Goal: Navigation & Orientation: Find specific page/section

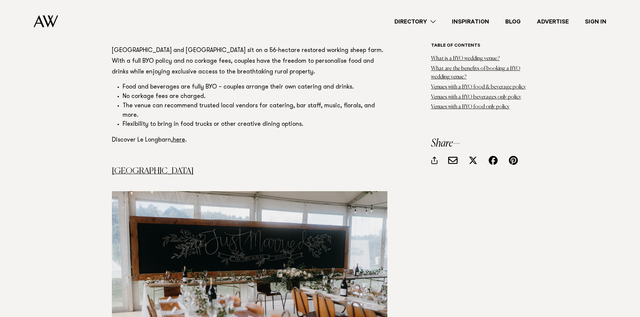
scroll to position [1420, 0]
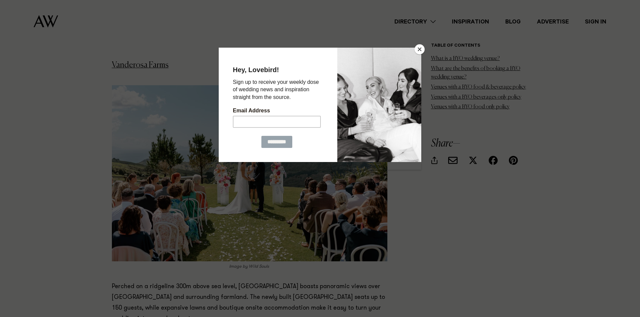
drag, startPoint x: 642, startPoint y: 16, endPoint x: 525, endPoint y: 75, distance: 131.6
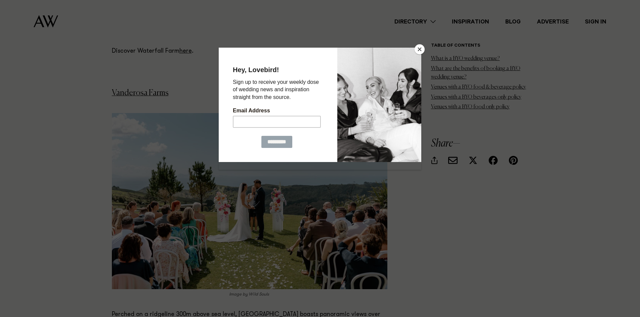
click at [422, 49] on button "Close" at bounding box center [419, 49] width 10 height 10
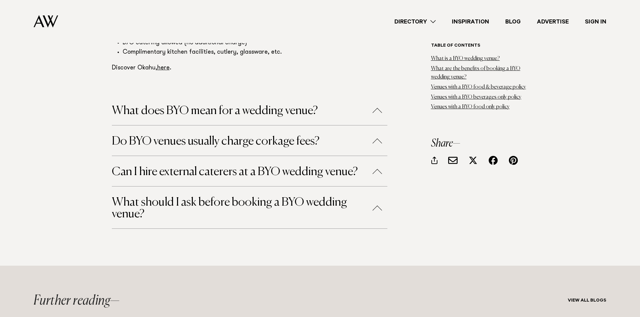
scroll to position [4078, 0]
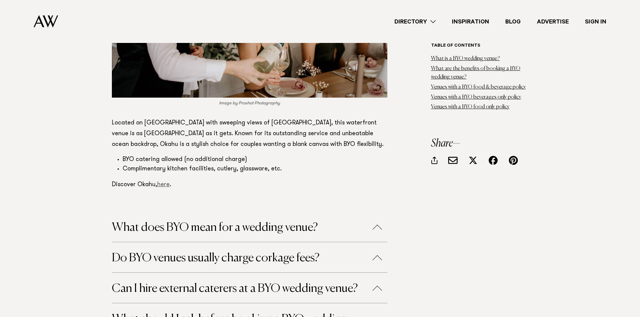
click at [162, 182] on link "here" at bounding box center [163, 185] width 12 height 6
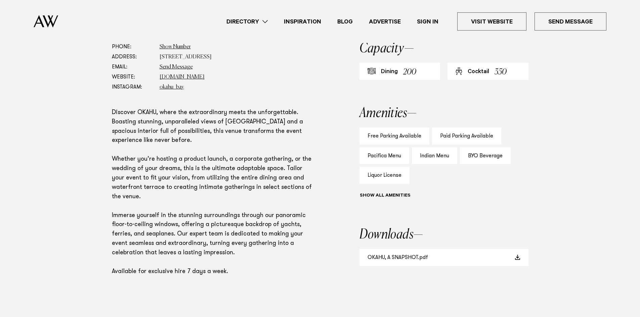
scroll to position [391, 0]
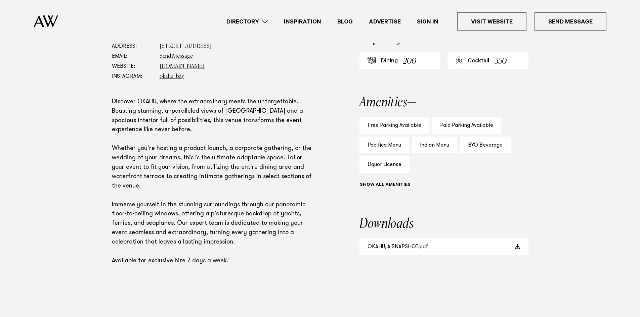
click at [479, 146] on div "BYO Beverage" at bounding box center [485, 145] width 51 height 17
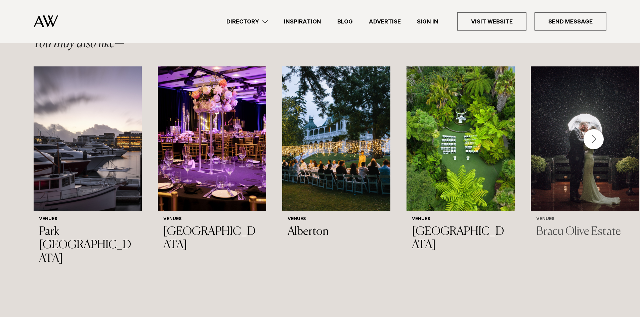
scroll to position [953, 0]
